Goal: Use online tool/utility: Utilize a website feature to perform a specific function

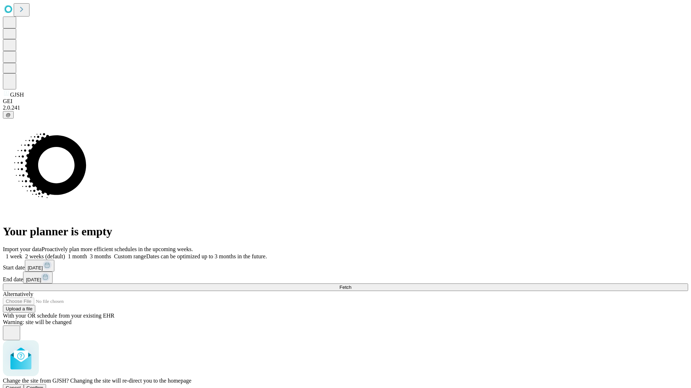
click at [44, 386] on span "Confirm" at bounding box center [35, 388] width 17 height 5
click at [22, 254] on label "1 week" at bounding box center [12, 257] width 19 height 6
click at [351, 285] on span "Fetch" at bounding box center [345, 287] width 12 height 5
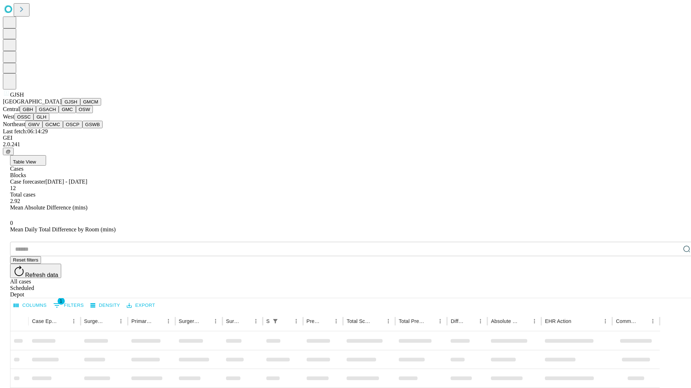
click at [80, 106] on button "GMCM" at bounding box center [90, 102] width 21 height 8
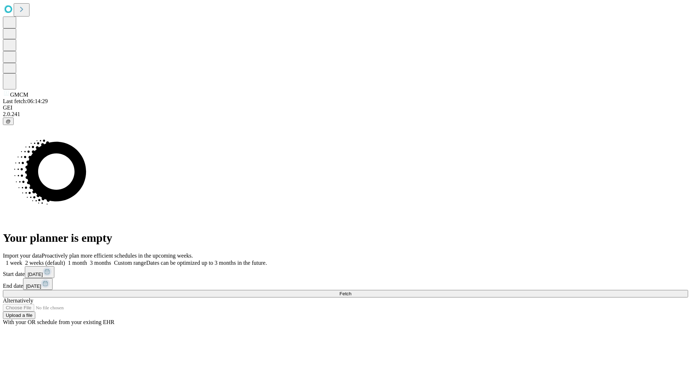
click at [22, 260] on label "1 week" at bounding box center [12, 263] width 19 height 6
click at [351, 291] on span "Fetch" at bounding box center [345, 293] width 12 height 5
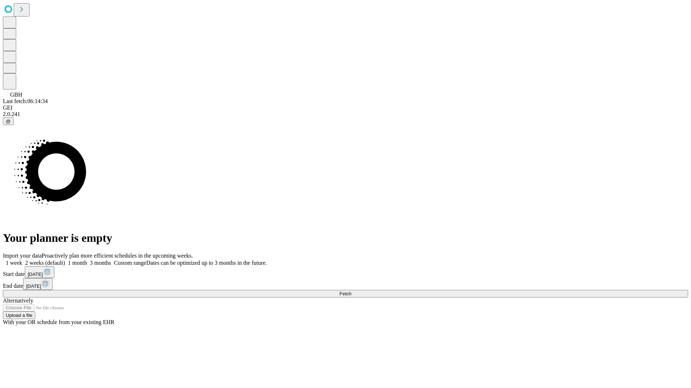
click at [22, 260] on label "1 week" at bounding box center [12, 263] width 19 height 6
click at [351, 291] on span "Fetch" at bounding box center [345, 293] width 12 height 5
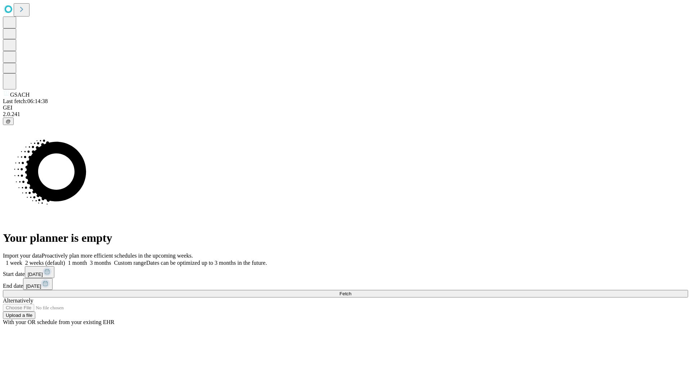
click at [22, 260] on label "1 week" at bounding box center [12, 263] width 19 height 6
click at [351, 291] on span "Fetch" at bounding box center [345, 293] width 12 height 5
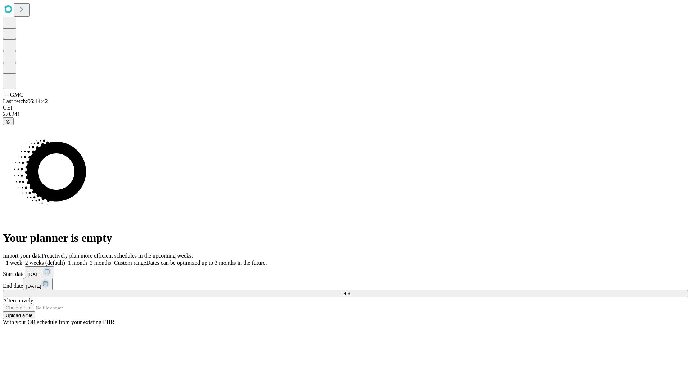
click at [22, 260] on label "1 week" at bounding box center [12, 263] width 19 height 6
click at [351, 291] on span "Fetch" at bounding box center [345, 293] width 12 height 5
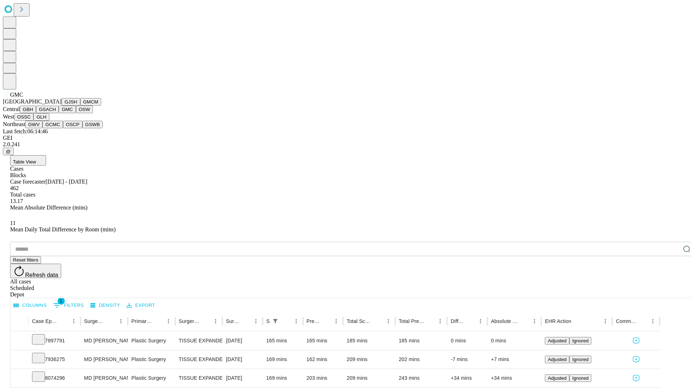
click at [76, 113] on button "OSW" at bounding box center [84, 110] width 17 height 8
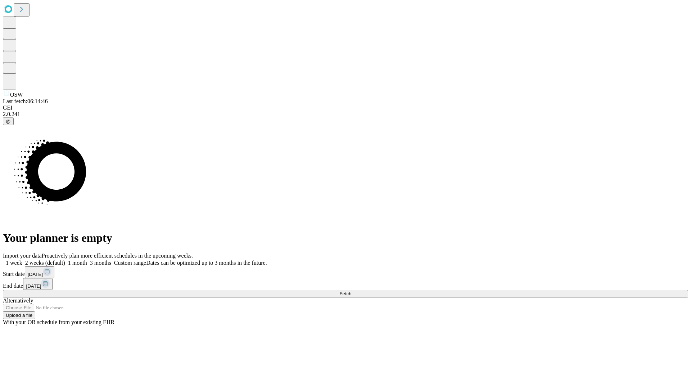
click at [22, 260] on label "1 week" at bounding box center [12, 263] width 19 height 6
click at [351, 291] on span "Fetch" at bounding box center [345, 293] width 12 height 5
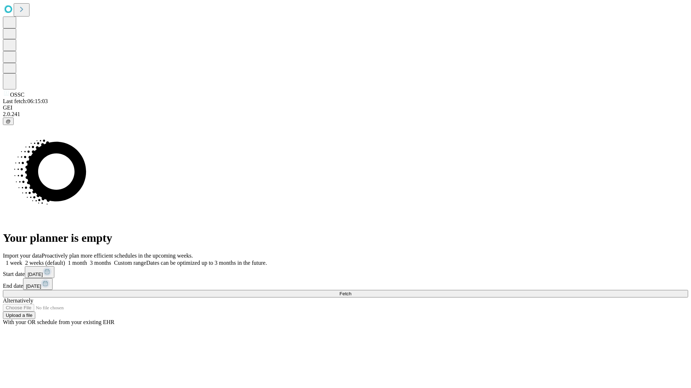
click at [22, 260] on label "1 week" at bounding box center [12, 263] width 19 height 6
click at [351, 291] on span "Fetch" at bounding box center [345, 293] width 12 height 5
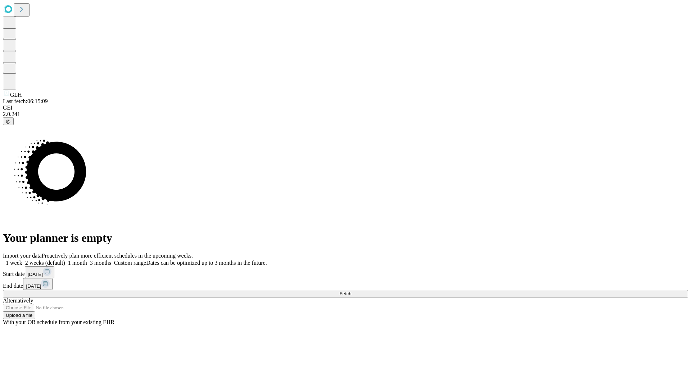
click at [22, 260] on label "1 week" at bounding box center [12, 263] width 19 height 6
click at [351, 291] on span "Fetch" at bounding box center [345, 293] width 12 height 5
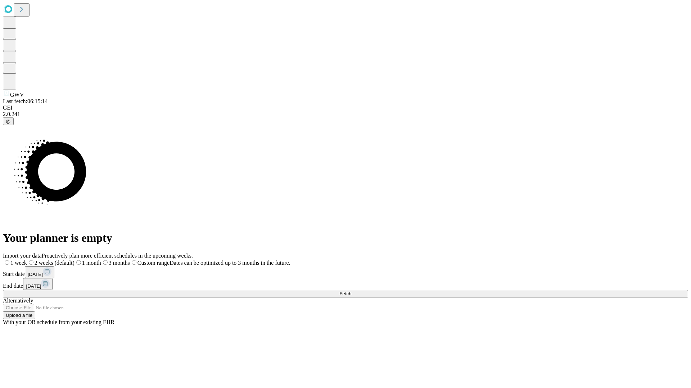
click at [27, 260] on label "1 week" at bounding box center [15, 263] width 24 height 6
click at [351, 291] on span "Fetch" at bounding box center [345, 293] width 12 height 5
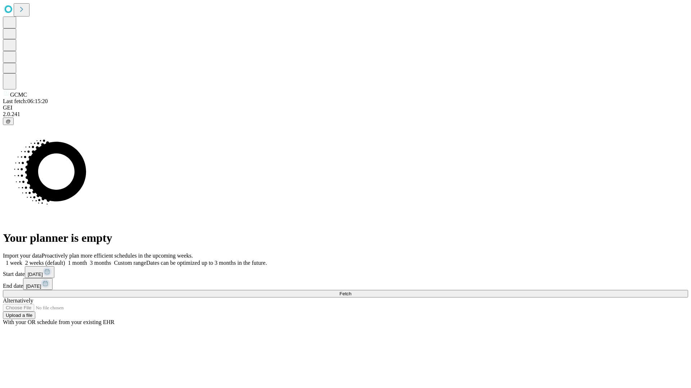
click at [22, 260] on label "1 week" at bounding box center [12, 263] width 19 height 6
click at [351, 291] on span "Fetch" at bounding box center [345, 293] width 12 height 5
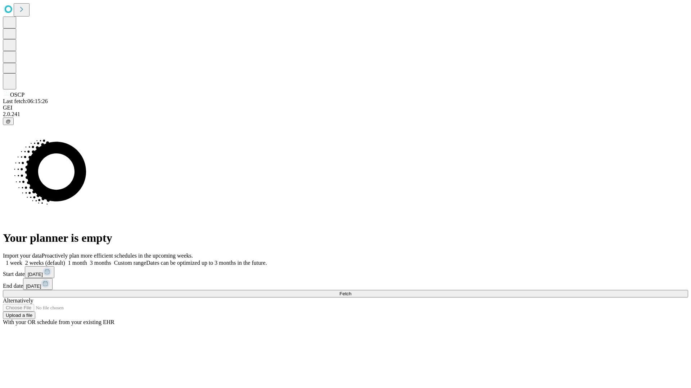
click at [22, 260] on label "1 week" at bounding box center [12, 263] width 19 height 6
click at [351, 291] on span "Fetch" at bounding box center [345, 293] width 12 height 5
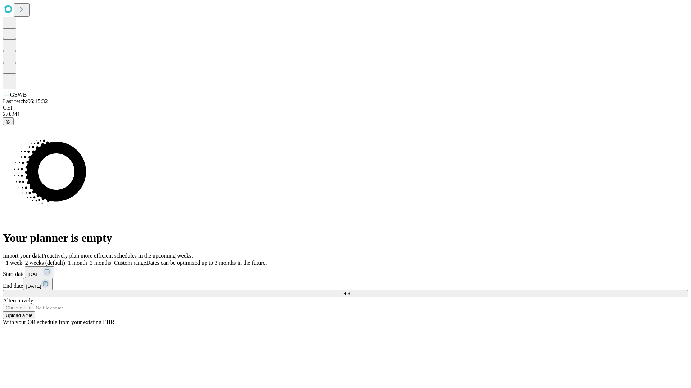
click at [22, 260] on label "1 week" at bounding box center [12, 263] width 19 height 6
click at [351, 291] on span "Fetch" at bounding box center [345, 293] width 12 height 5
